Goal: Task Accomplishment & Management: Manage account settings

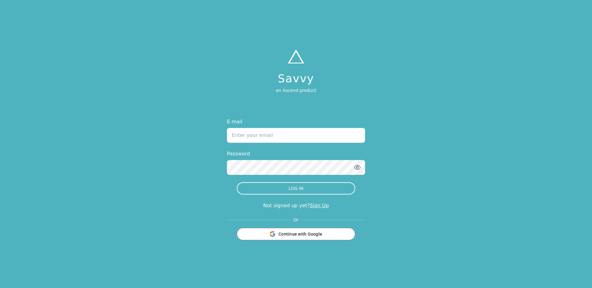
click at [264, 137] on input "E-mail" at bounding box center [296, 135] width 138 height 15
paste input "[PERSON_NAME][EMAIL_ADDRESS][DOMAIN_NAME]"
type input "[PERSON_NAME][EMAIL_ADDRESS][DOMAIN_NAME]"
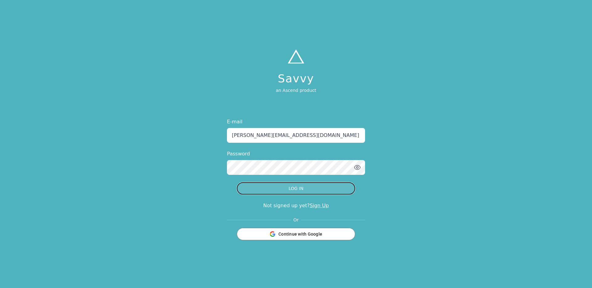
click at [286, 186] on button "LOG IN" at bounding box center [296, 188] width 118 height 12
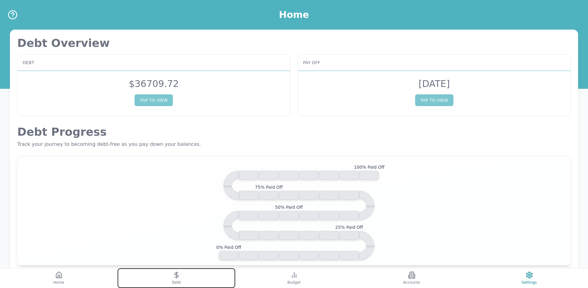
click at [189, 283] on button "Debt" at bounding box center [177, 278] width 118 height 20
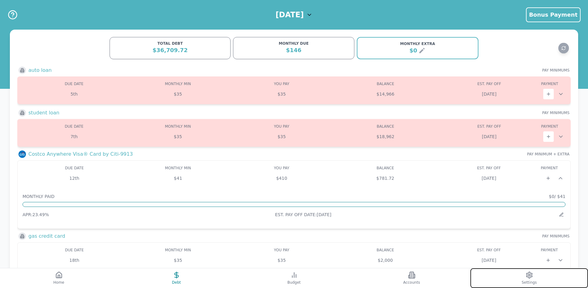
click at [522, 271] on button "Settings" at bounding box center [529, 278] width 118 height 20
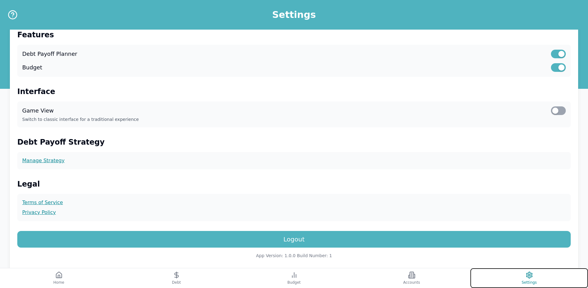
scroll to position [136, 0]
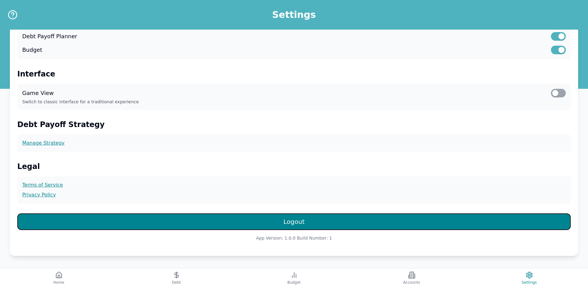
click at [282, 229] on button "Logout" at bounding box center [293, 222] width 553 height 17
